Goal: Task Accomplishment & Management: Manage account settings

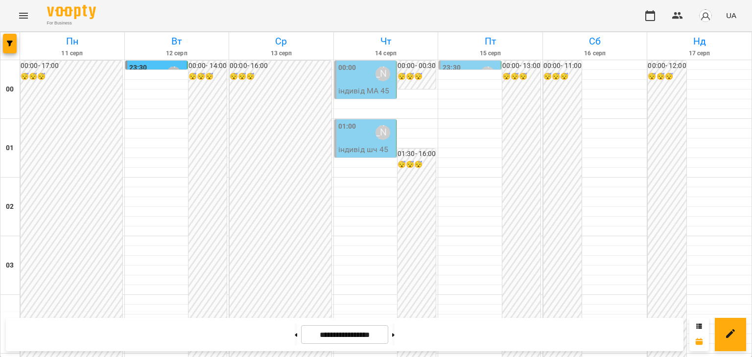
scroll to position [686, 0]
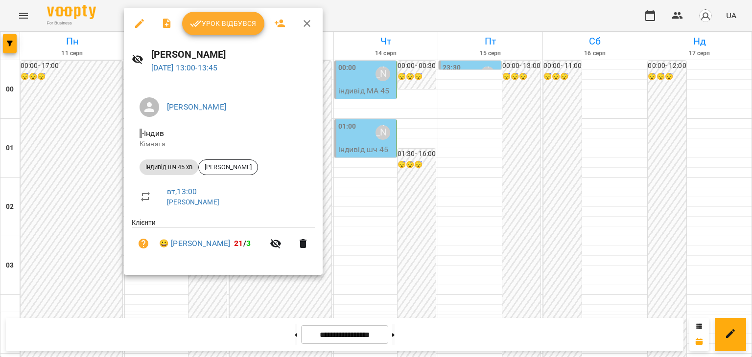
drag, startPoint x: 236, startPoint y: 22, endPoint x: 242, endPoint y: 22, distance: 6.4
click at [237, 22] on span "Урок відбувся" at bounding box center [223, 24] width 67 height 12
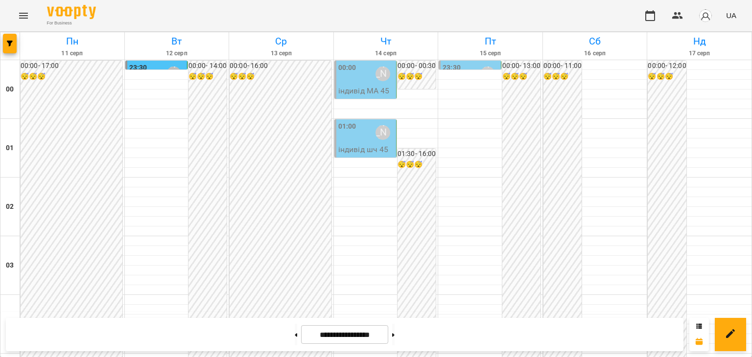
scroll to position [1028, 0]
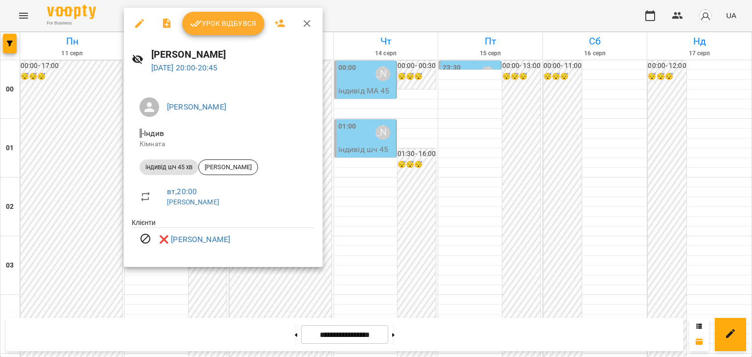
click at [378, 139] on div at bounding box center [376, 178] width 752 height 357
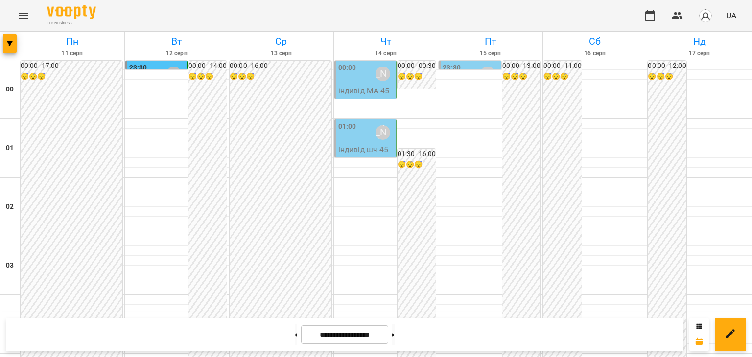
scroll to position [863, 0]
